Goal: Find contact information: Find contact information

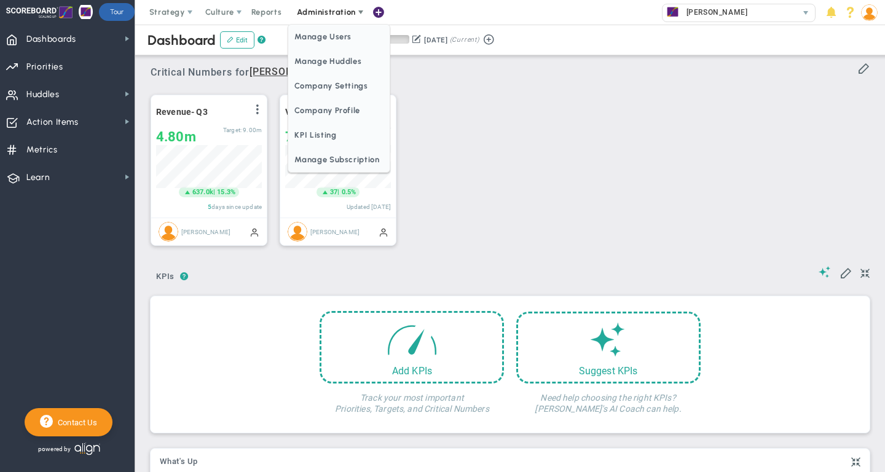
scroll to position [43, 106]
click at [323, 34] on span "Manage Users" at bounding box center [338, 37] width 101 height 25
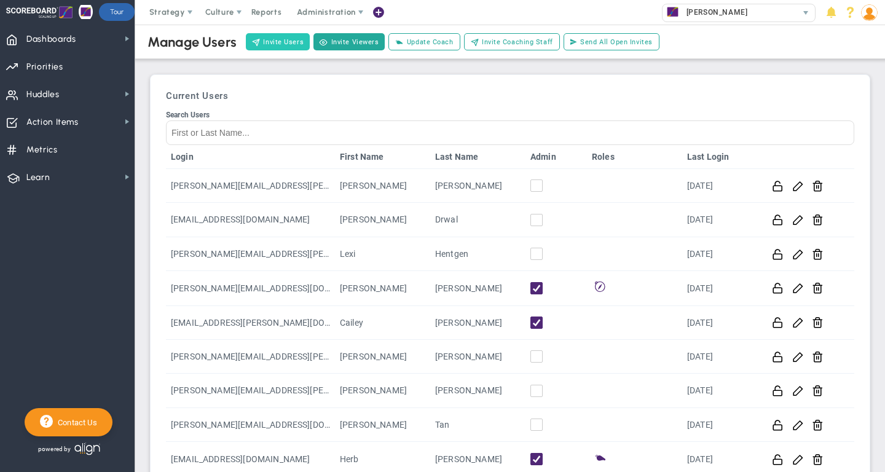
click at [270, 43] on button "Invite Users" at bounding box center [278, 41] width 64 height 17
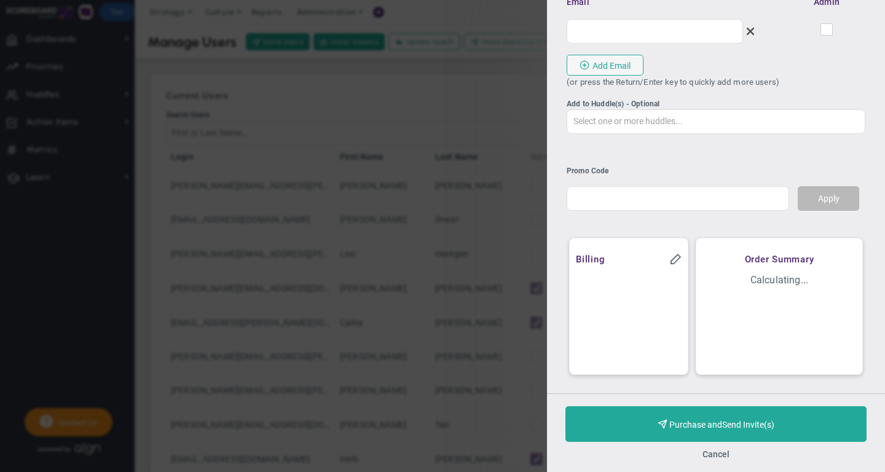
scroll to position [63, 0]
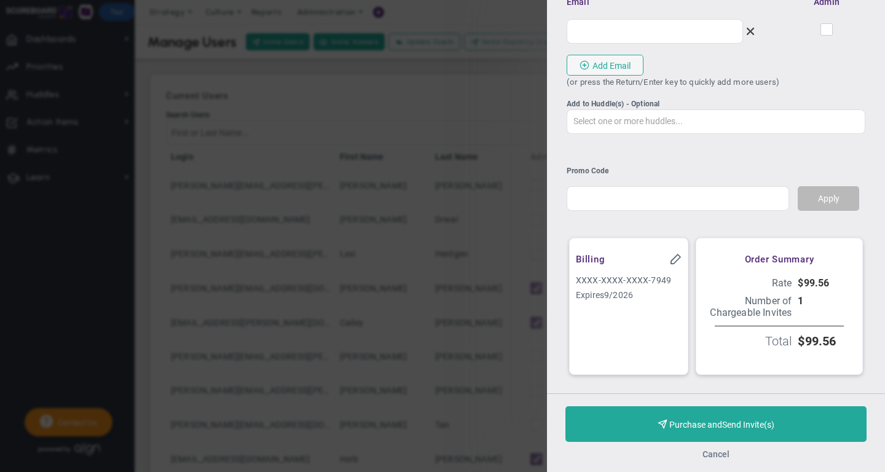
click at [710, 453] on button "Cancel" at bounding box center [716, 454] width 27 height 10
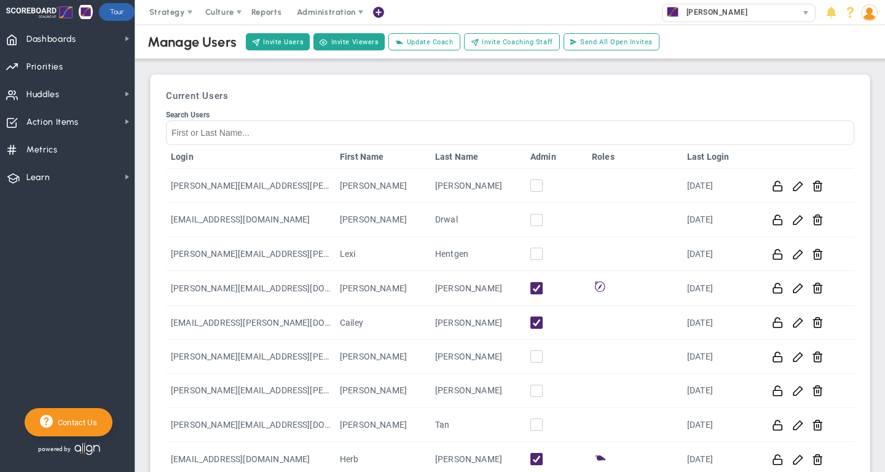
click at [503, 87] on div "Current Users Search Users Login First Name Last Name Admin Roles Last Login [P…" at bounding box center [510, 315] width 707 height 469
click at [325, 9] on span "Administration" at bounding box center [326, 11] width 58 height 9
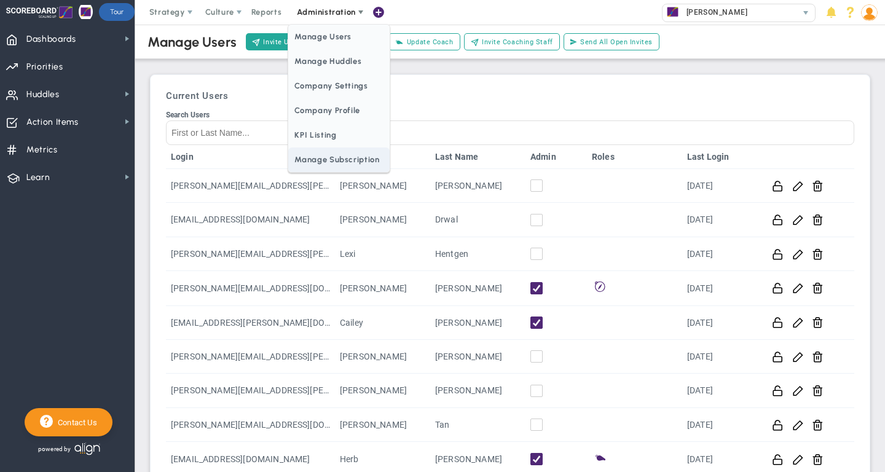
click at [330, 164] on span "Manage Subscription" at bounding box center [338, 160] width 101 height 25
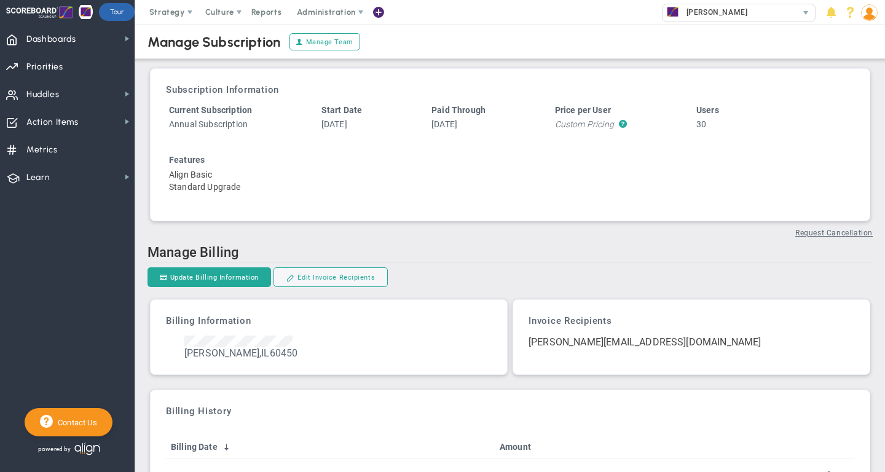
click at [868, 14] on img at bounding box center [869, 12] width 17 height 17
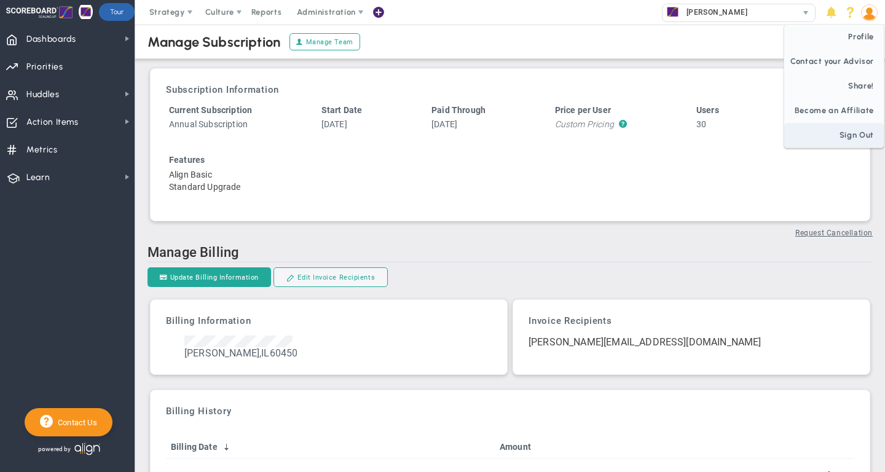
click at [851, 135] on span "Sign Out" at bounding box center [834, 135] width 100 height 25
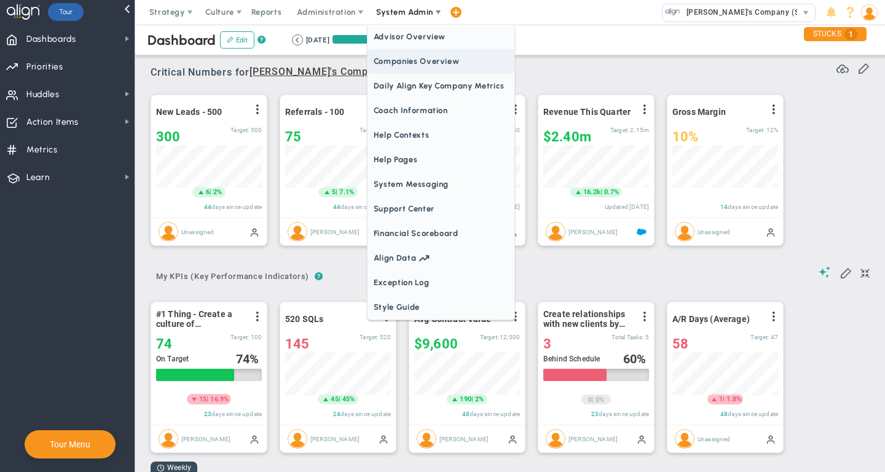
click at [409, 69] on span "Companies Overview" at bounding box center [441, 61] width 147 height 25
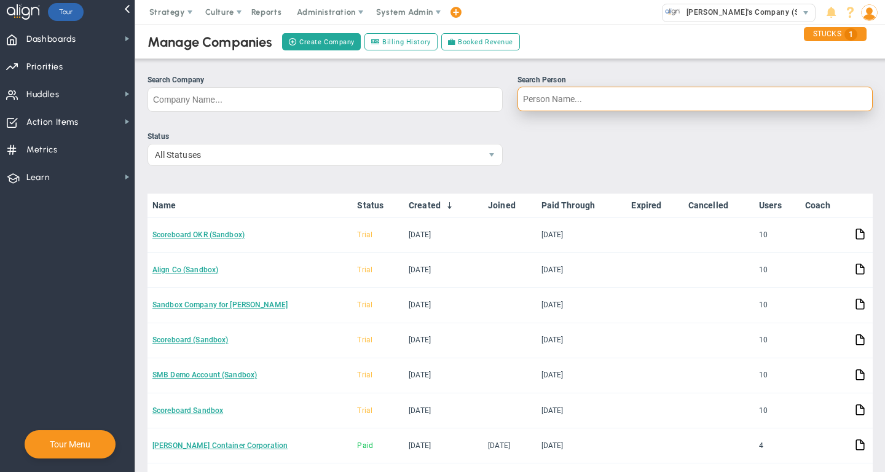
click at [556, 93] on input "Search Person" at bounding box center [695, 99] width 355 height 25
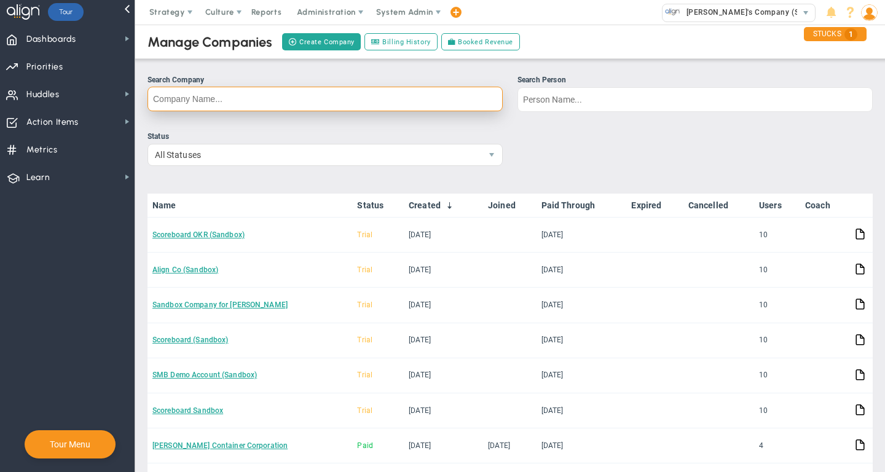
click at [388, 99] on input "Search Company" at bounding box center [325, 99] width 355 height 25
type input "TR"
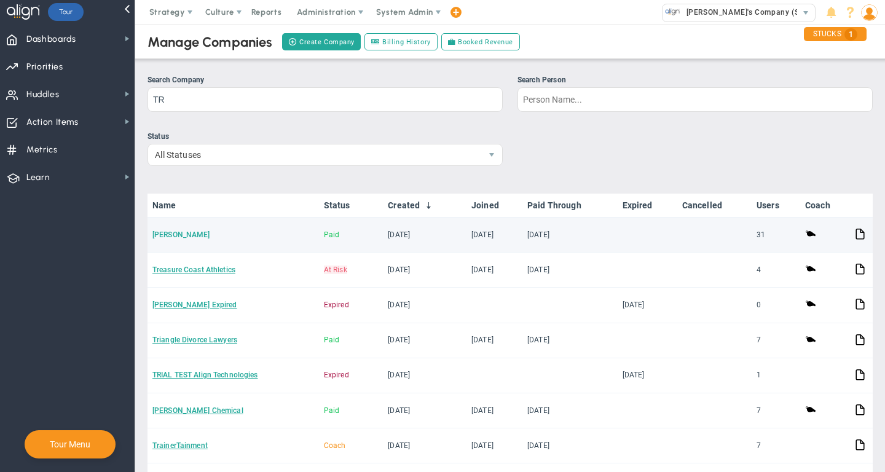
click at [167, 237] on link "[PERSON_NAME]" at bounding box center [181, 235] width 58 height 9
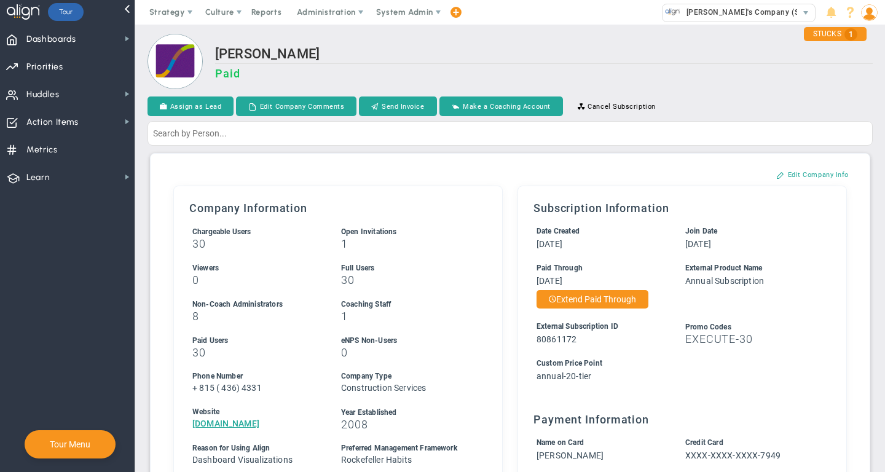
click at [454, 51] on h2 "[PERSON_NAME]" at bounding box center [544, 55] width 658 height 18
click at [409, 15] on span "System Admin" at bounding box center [404, 11] width 57 height 9
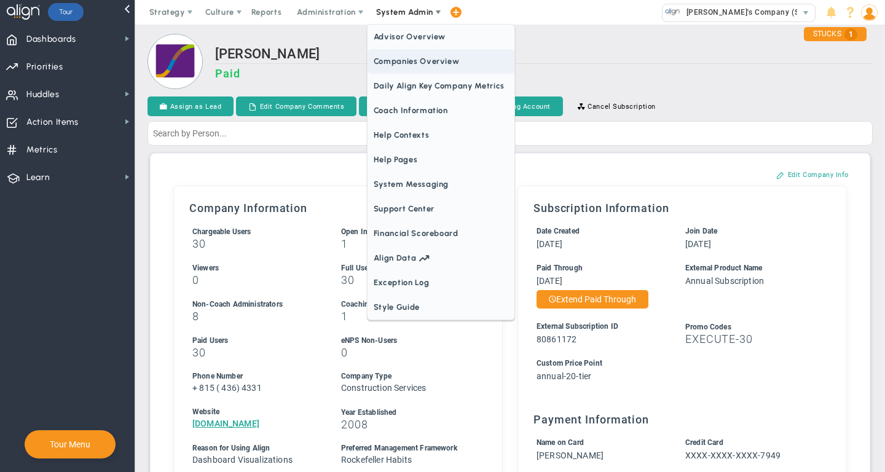
click at [409, 65] on span "Companies Overview" at bounding box center [441, 61] width 147 height 25
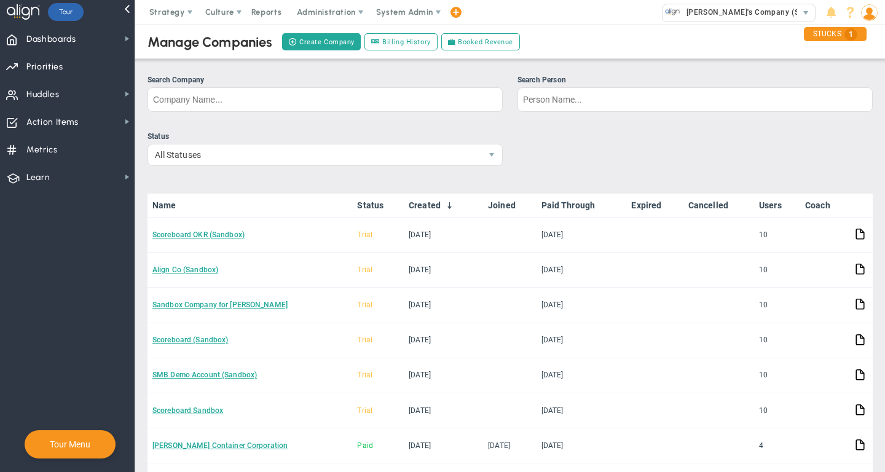
click at [563, 138] on ul "Status All Statuses" at bounding box center [510, 153] width 725 height 44
click at [545, 44] on div "Manage Companies Create Company Billing History Booked Revenue" at bounding box center [510, 42] width 775 height 34
click at [504, 63] on div "Manage Companies Create Company Billing History Booked Revenue Search Company S…" at bounding box center [510, 310] width 725 height 577
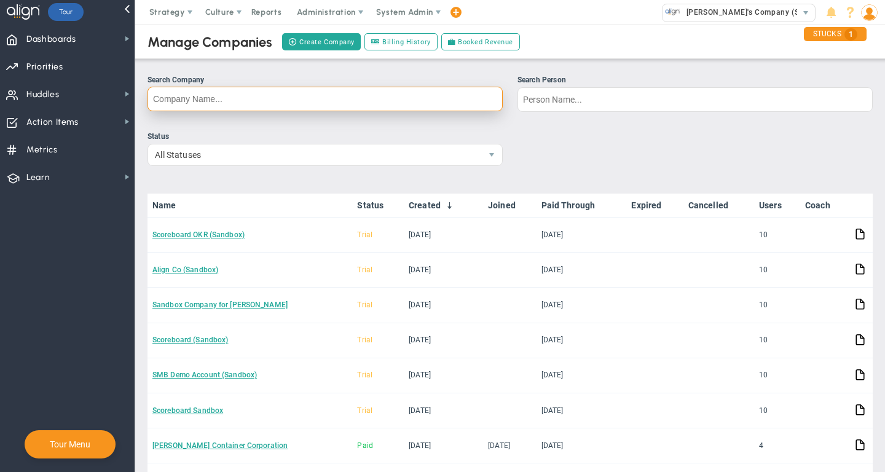
click at [400, 101] on input "Search Company" at bounding box center [325, 99] width 355 height 25
type input "cure"
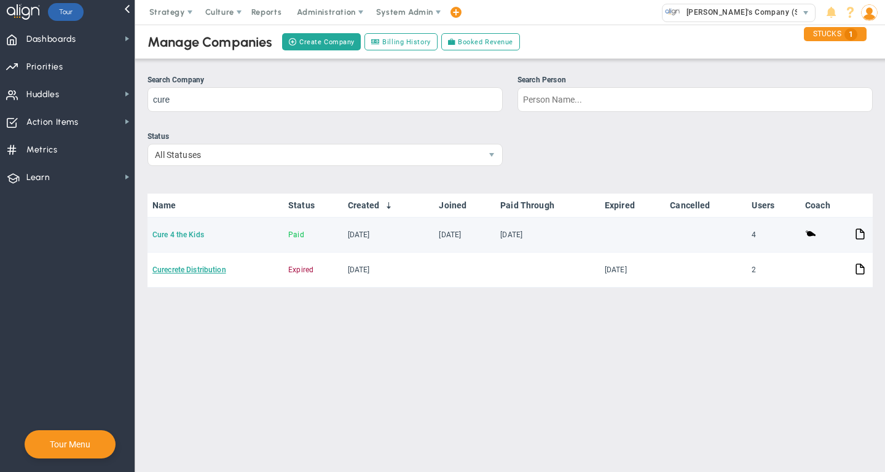
click at [180, 235] on link "Cure 4 the Kids" at bounding box center [178, 235] width 52 height 9
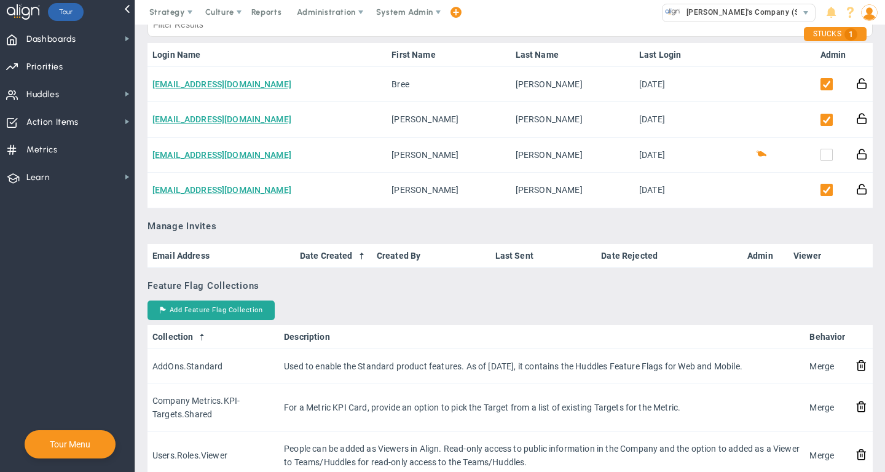
scroll to position [608, 0]
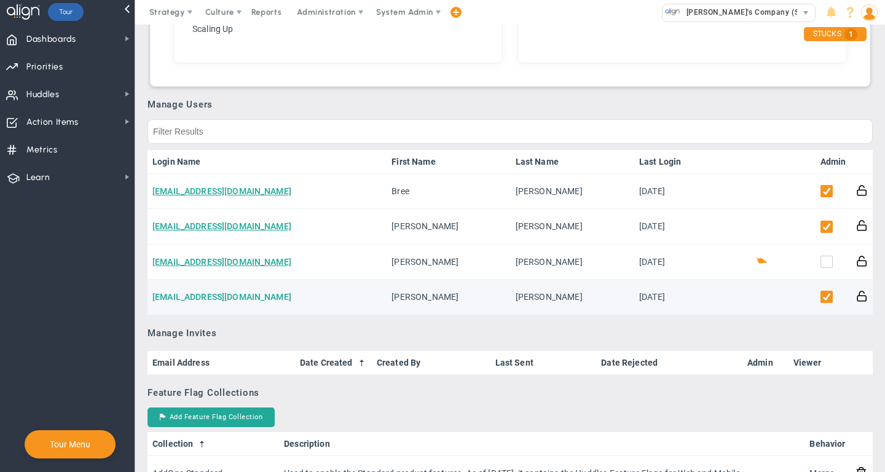
click at [225, 302] on link "mandrus@cure4thekids.org" at bounding box center [221, 297] width 139 height 10
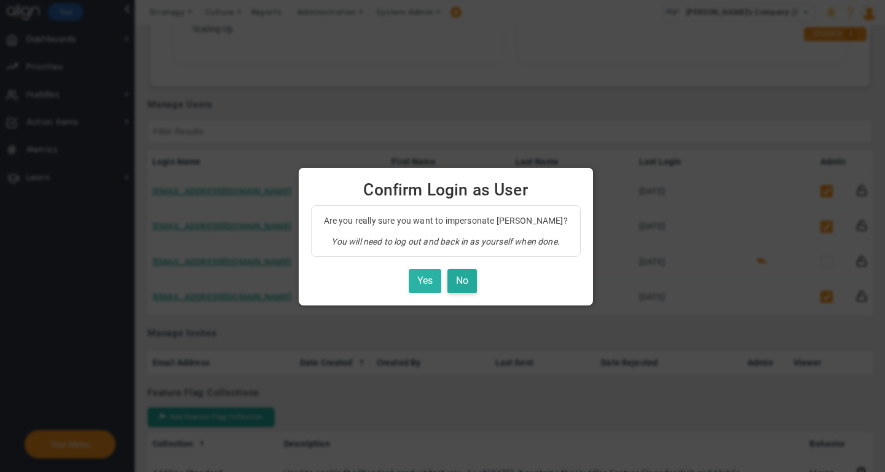
click at [422, 281] on button "Yes" at bounding box center [425, 281] width 33 height 24
